Goal: Find specific page/section: Find specific page/section

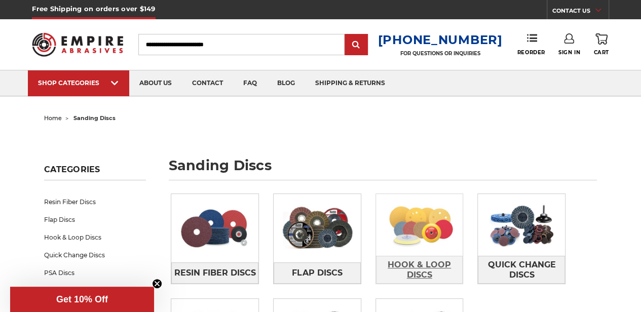
click at [419, 267] on span "Hook & Loop Discs" at bounding box center [419, 269] width 86 height 27
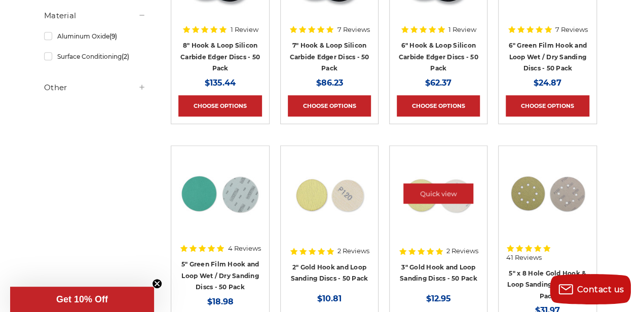
scroll to position [304, 0]
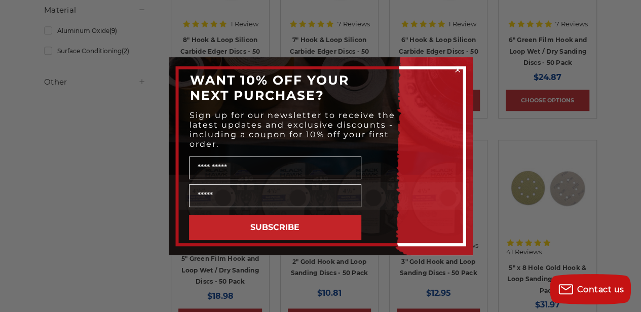
click at [457, 69] on icon "Close dialog" at bounding box center [457, 70] width 4 height 4
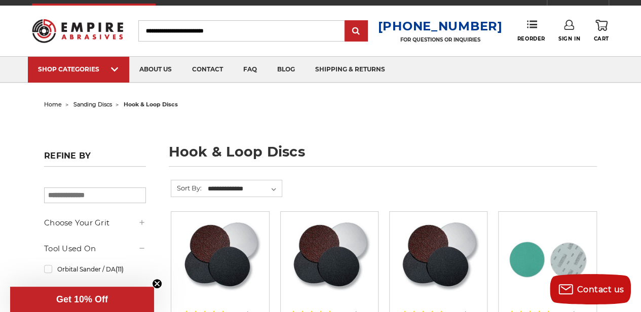
scroll to position [0, 0]
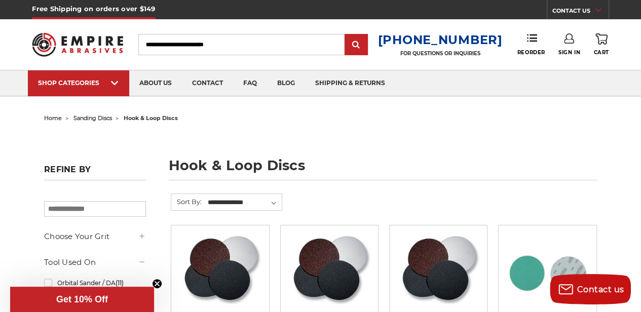
click at [193, 50] on input "Search" at bounding box center [241, 44] width 206 height 21
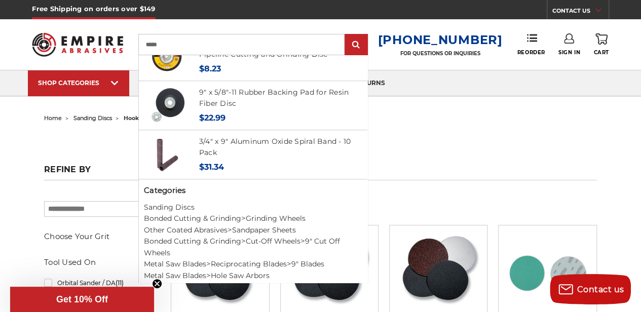
scroll to position [473, 0]
type input "*****"
click at [193, 203] on link "Sanding Discs" at bounding box center [169, 206] width 51 height 9
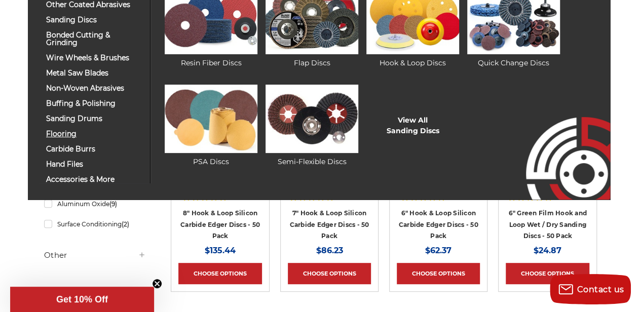
scroll to position [135, 0]
